Goal: Task Accomplishment & Management: Use online tool/utility

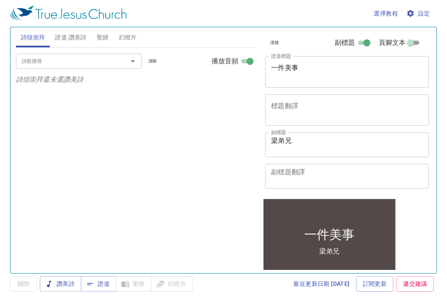
click at [184, 169] on div "詩歌搜尋 詩歌搜尋 清除 播放音頻 詩頌崇拜還未選讚美詩" at bounding box center [136, 157] width 240 height 218
drag, startPoint x: 366, startPoint y: 142, endPoint x: 239, endPoint y: 143, distance: 126.6
click at [248, 142] on div "詩頌崇拜 證道 讚美詩 聖經 幻燈片 詩歌搜尋 詩歌搜尋 清除 播放音頻 詩頌崇拜還未選讚美詩 詩歌搜尋 詩歌搜尋 清除 播放音頻 證道還未選讚美詩 創世記 …" at bounding box center [224, 147] width 422 height 246
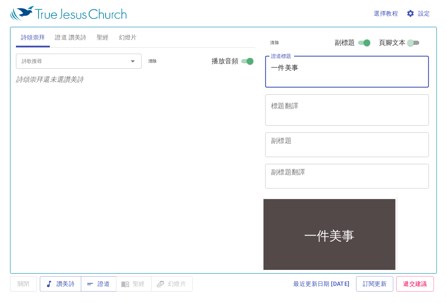
drag, startPoint x: 323, startPoint y: 70, endPoint x: 246, endPoint y: 73, distance: 76.3
click at [250, 72] on div "詩頌崇拜 證道 讚美詩 聖經 幻燈片 詩歌搜尋 詩歌搜尋 清除 播放音頻 詩頌崇拜還未選讚美詩 詩歌搜尋 詩歌搜尋 清除 播放音頻 證道還未選讚美詩 創世記 …" at bounding box center [224, 147] width 422 height 246
click at [311, 76] on textarea "證道標題" at bounding box center [347, 72] width 152 height 16
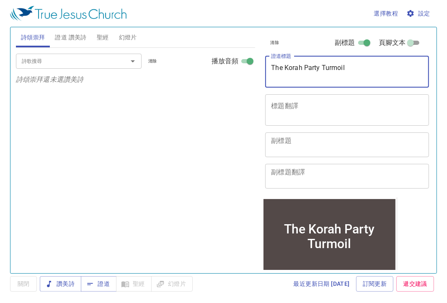
click at [272, 69] on textarea "The Korah Party Turmoil" at bounding box center [347, 72] width 152 height 16
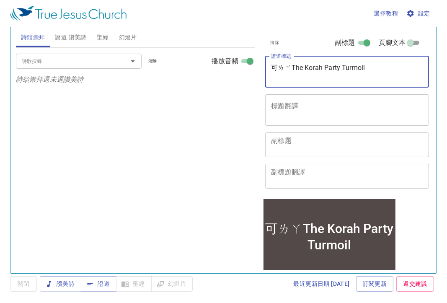
type textarea "可拉The Korah Party Turmoil"
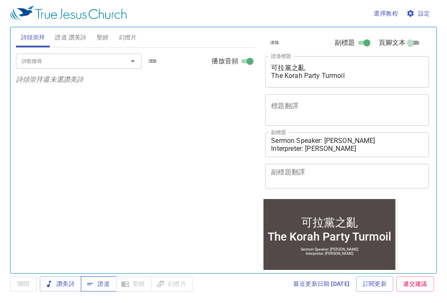
click at [107, 288] on span "證道" at bounding box center [99, 284] width 22 height 10
click at [58, 30] on button "證道 讚美詩" at bounding box center [70, 37] width 41 height 20
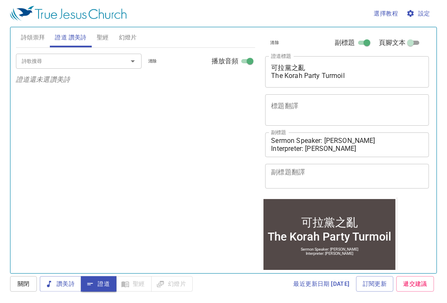
click at [63, 57] on input "詩歌搜尋" at bounding box center [66, 61] width 96 height 10
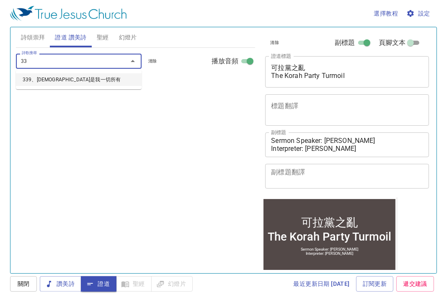
type input "339"
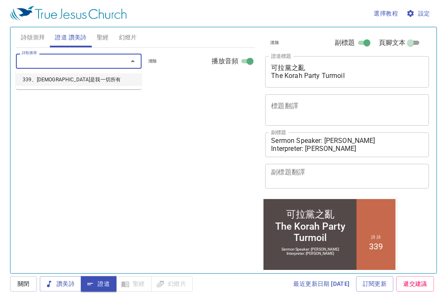
select select "1"
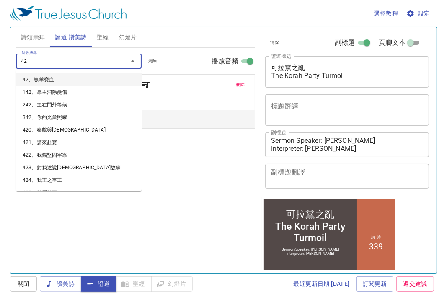
type input "428"
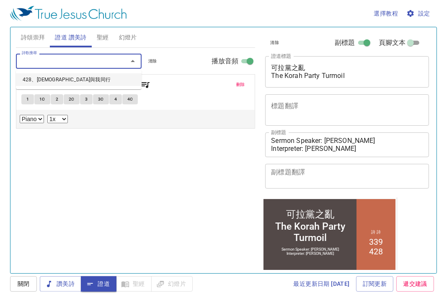
select select "1"
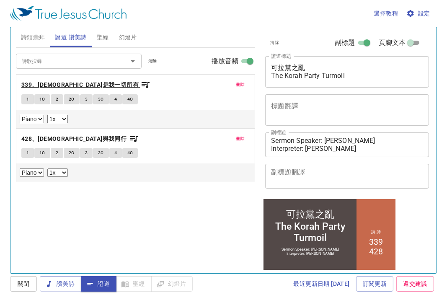
click at [140, 80] on icon "button" at bounding box center [145, 85] width 10 height 10
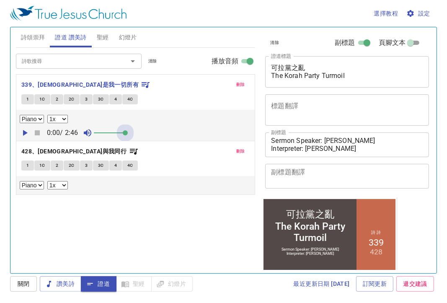
drag, startPoint x: 104, startPoint y: 127, endPoint x: 171, endPoint y: 136, distance: 68.1
click at [169, 136] on div "0:00 / 2:46" at bounding box center [136, 133] width 232 height 13
click at [33, 96] on button "1" at bounding box center [27, 99] width 13 height 10
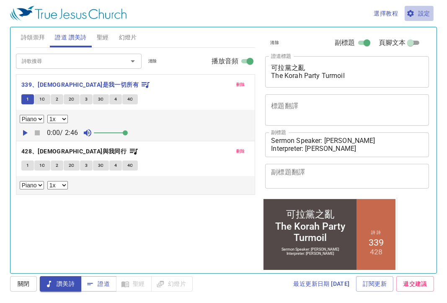
click at [425, 14] on span "設定" at bounding box center [419, 13] width 22 height 10
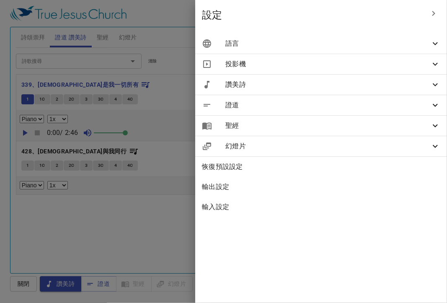
click at [412, 40] on span "語言" at bounding box center [328, 44] width 205 height 10
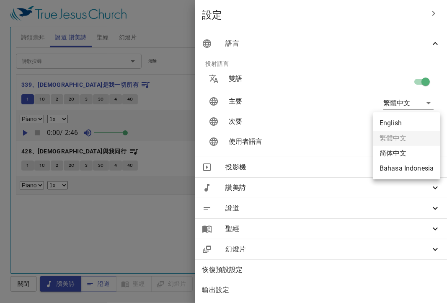
click at [411, 124] on body "選擇教程 設定 詩頌崇拜 證道 讚美詩 聖經 幻燈片 詩歌搜尋 詩歌搜尋 清除 播放音頻 詩頌崇拜還未選讚美詩 詩歌搜尋 詩歌搜尋 清除 播放音頻 刪除 33…" at bounding box center [223, 151] width 447 height 303
click at [411, 124] on li "English" at bounding box center [406, 123] width 67 height 15
type input "en"
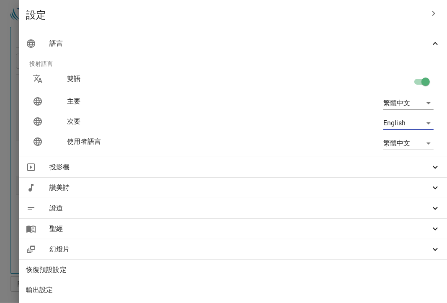
click at [168, 81] on div at bounding box center [223, 151] width 447 height 303
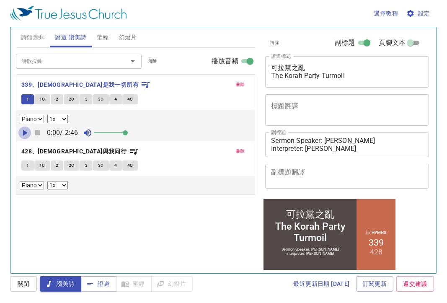
click at [25, 136] on icon "button" at bounding box center [25, 133] width 10 height 10
click at [26, 132] on icon "button" at bounding box center [24, 133] width 5 height 6
click at [25, 162] on button "1" at bounding box center [27, 166] width 13 height 10
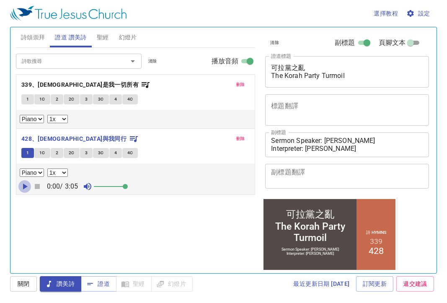
click at [26, 183] on icon "button" at bounding box center [25, 186] width 10 height 10
click at [97, 289] on button "證道" at bounding box center [99, 284] width 36 height 16
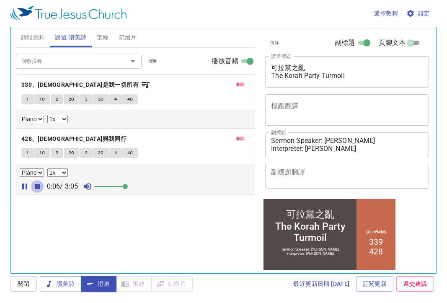
click at [39, 184] on icon "button" at bounding box center [37, 186] width 5 height 5
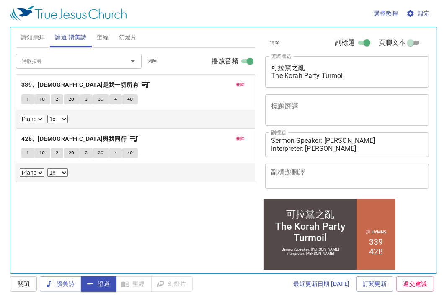
click at [29, 31] on button "詩頌崇拜" at bounding box center [33, 37] width 34 height 20
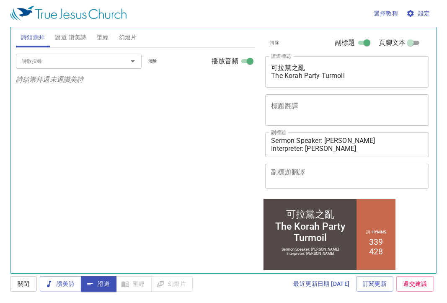
click at [32, 54] on div "詩歌搜尋" at bounding box center [79, 61] width 126 height 15
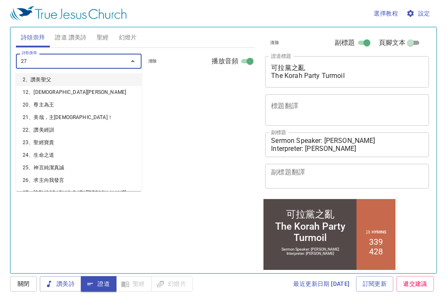
type input "277"
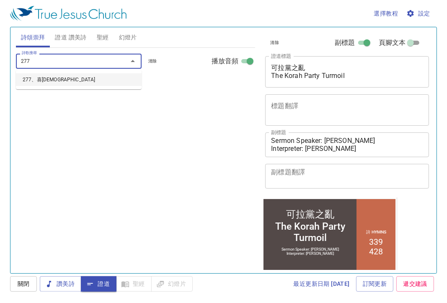
click at [58, 85] on li "277、喜傳福音" at bounding box center [79, 79] width 126 height 13
select select "1"
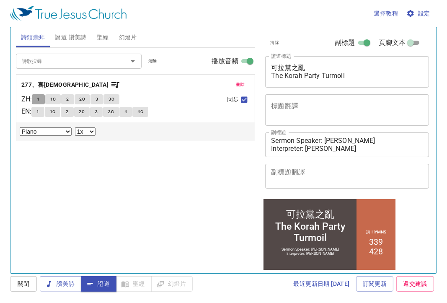
click at [39, 98] on span "1" at bounding box center [38, 100] width 3 height 8
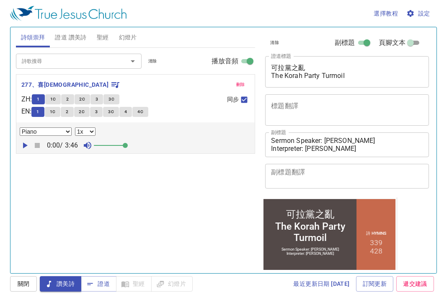
click at [26, 148] on icon "button" at bounding box center [25, 145] width 10 height 10
click at [36, 145] on icon "button" at bounding box center [37, 145] width 5 height 5
click at [84, 35] on span "證道 讚美詩" at bounding box center [70, 37] width 31 height 10
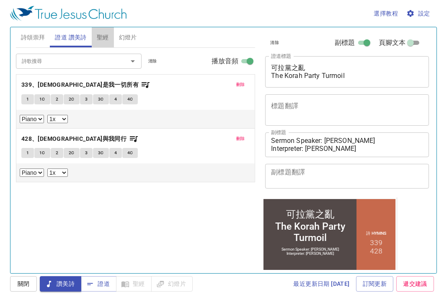
click at [104, 35] on span "聖經" at bounding box center [103, 37] width 12 height 10
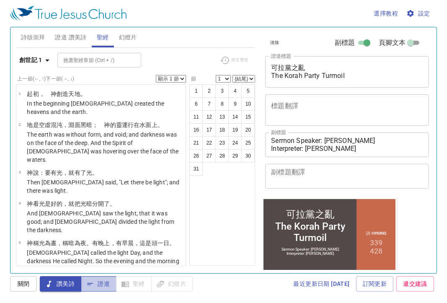
click at [102, 285] on span "證道" at bounding box center [99, 284] width 22 height 10
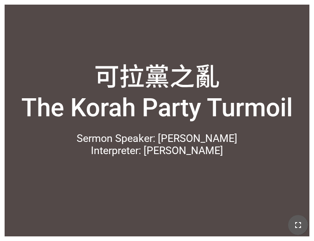
click at [303, 226] on icon "button" at bounding box center [298, 225] width 10 height 10
